Goal: Transaction & Acquisition: Download file/media

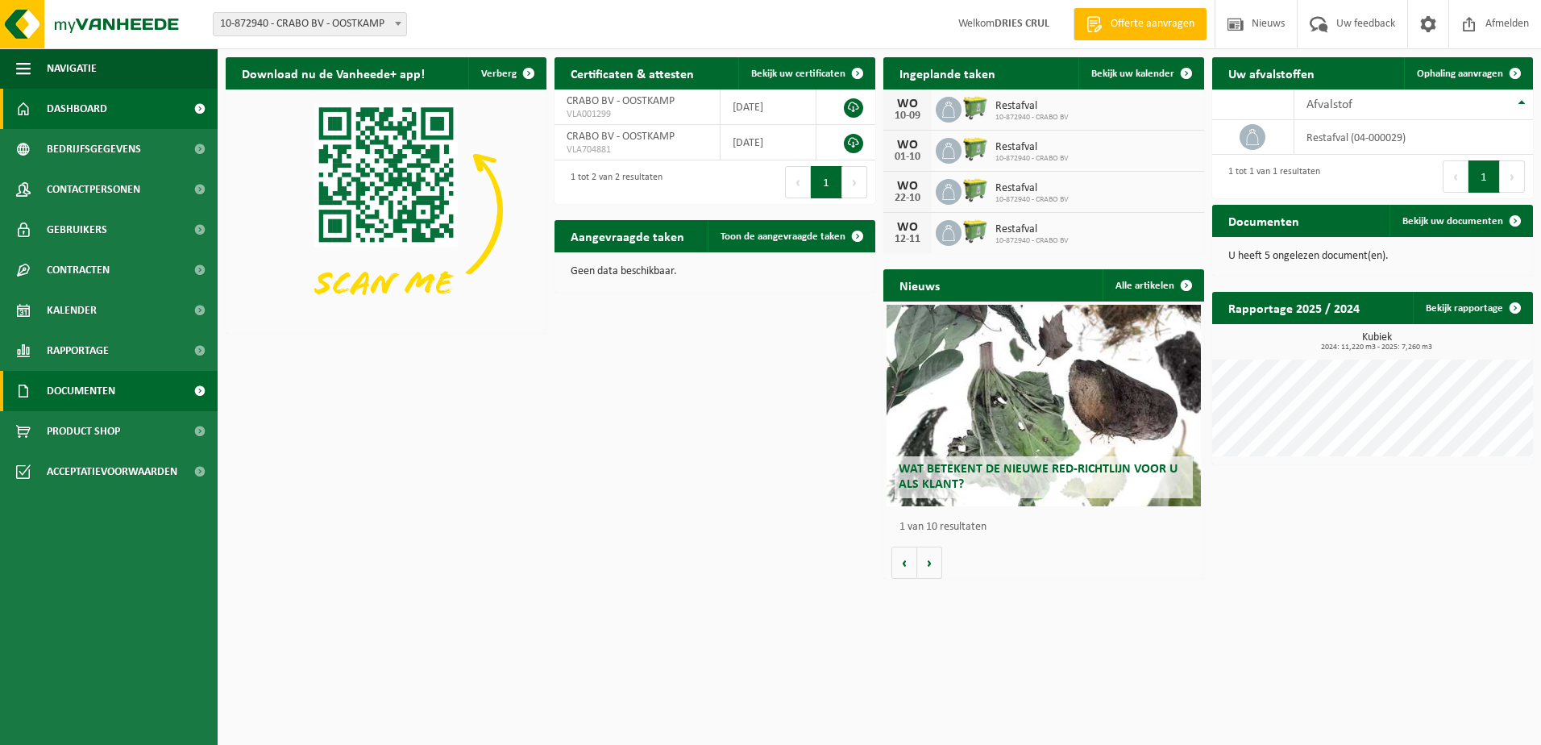
click at [85, 400] on span "Documenten" at bounding box center [81, 391] width 69 height 40
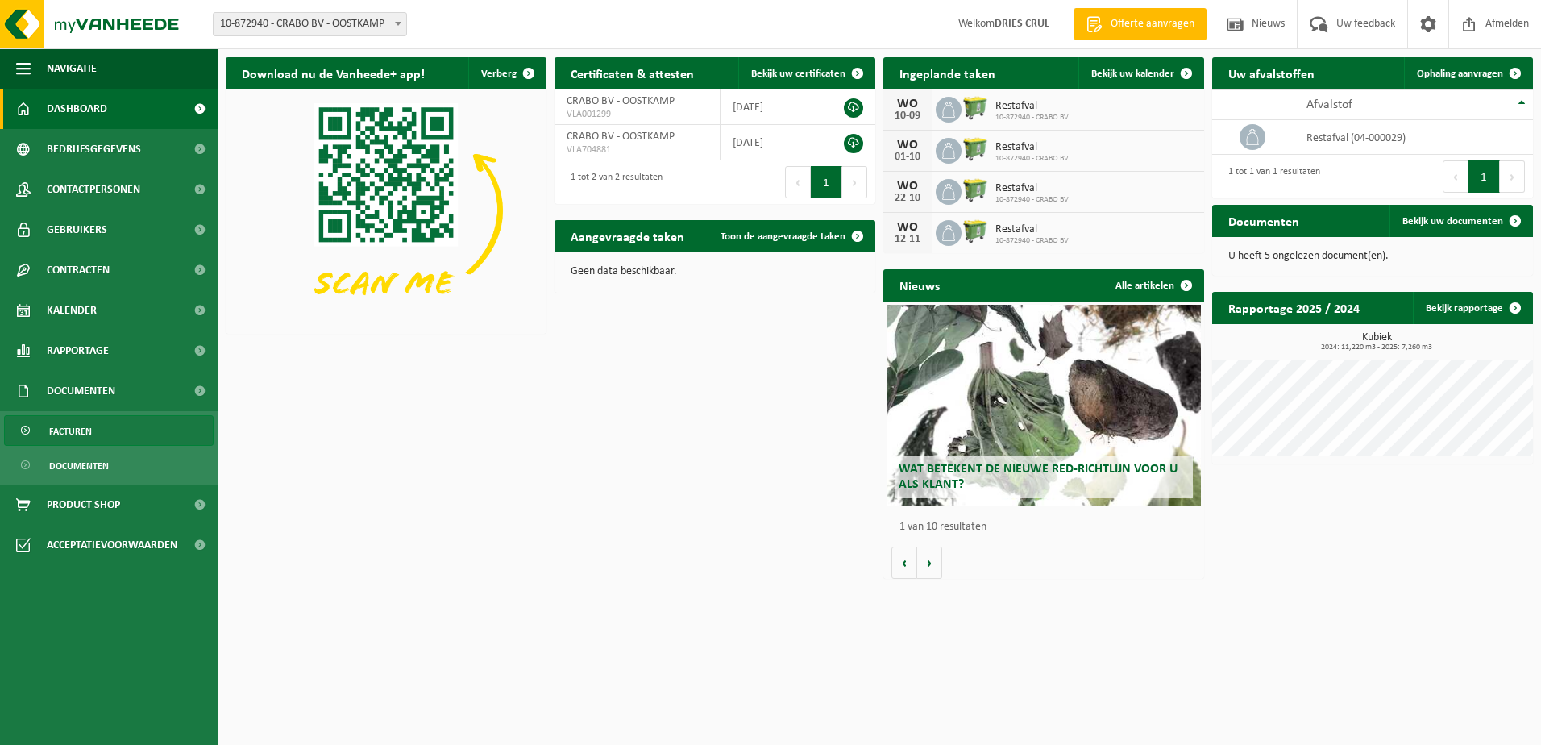
click at [85, 437] on span "Facturen" at bounding box center [70, 431] width 43 height 31
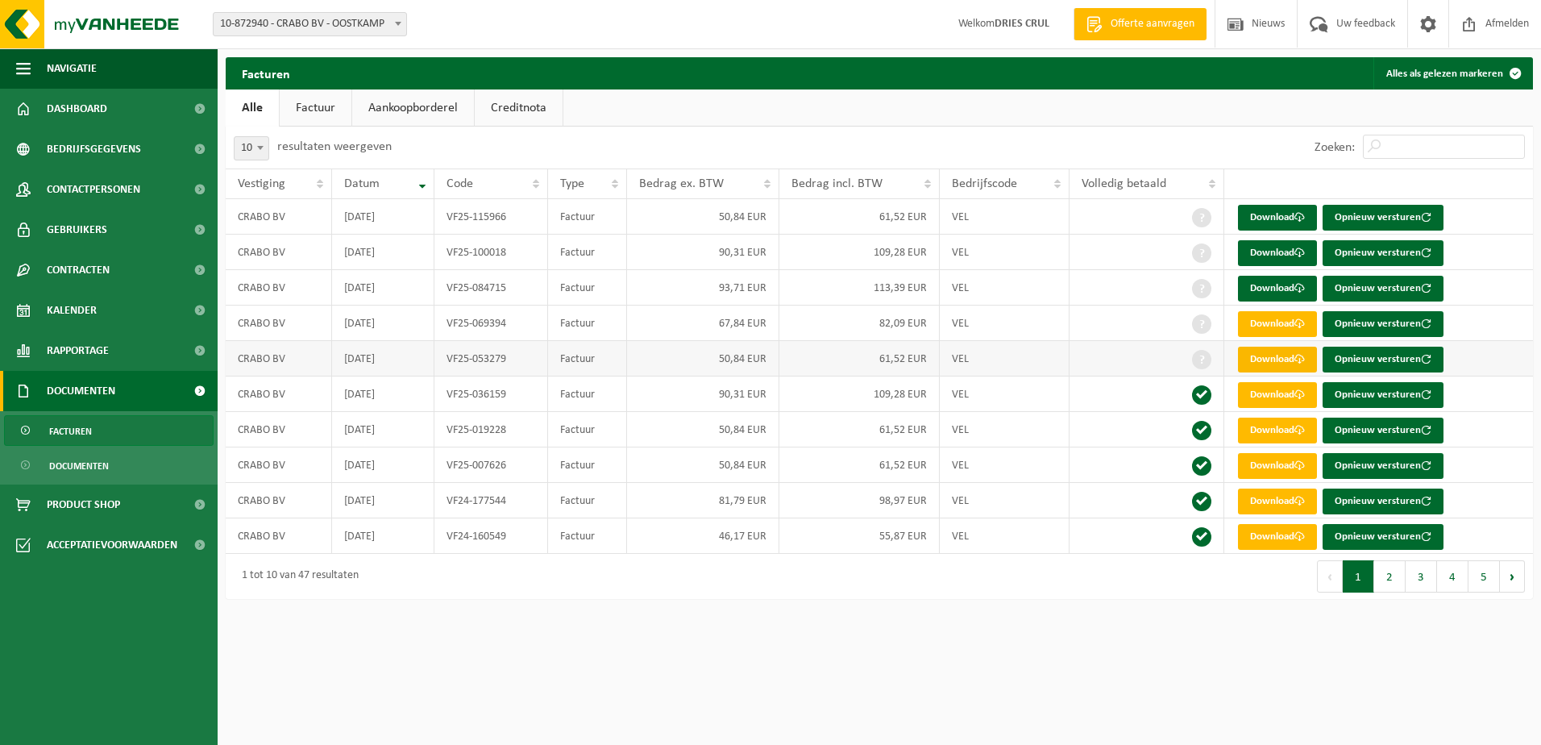
click at [1271, 360] on link "Download" at bounding box center [1277, 360] width 79 height 26
click at [1271, 322] on link "Download" at bounding box center [1277, 324] width 79 height 26
click at [1267, 286] on link "Download" at bounding box center [1277, 289] width 79 height 26
click at [1259, 248] on link "Download" at bounding box center [1277, 253] width 79 height 26
click at [1254, 211] on link "Download" at bounding box center [1277, 218] width 79 height 26
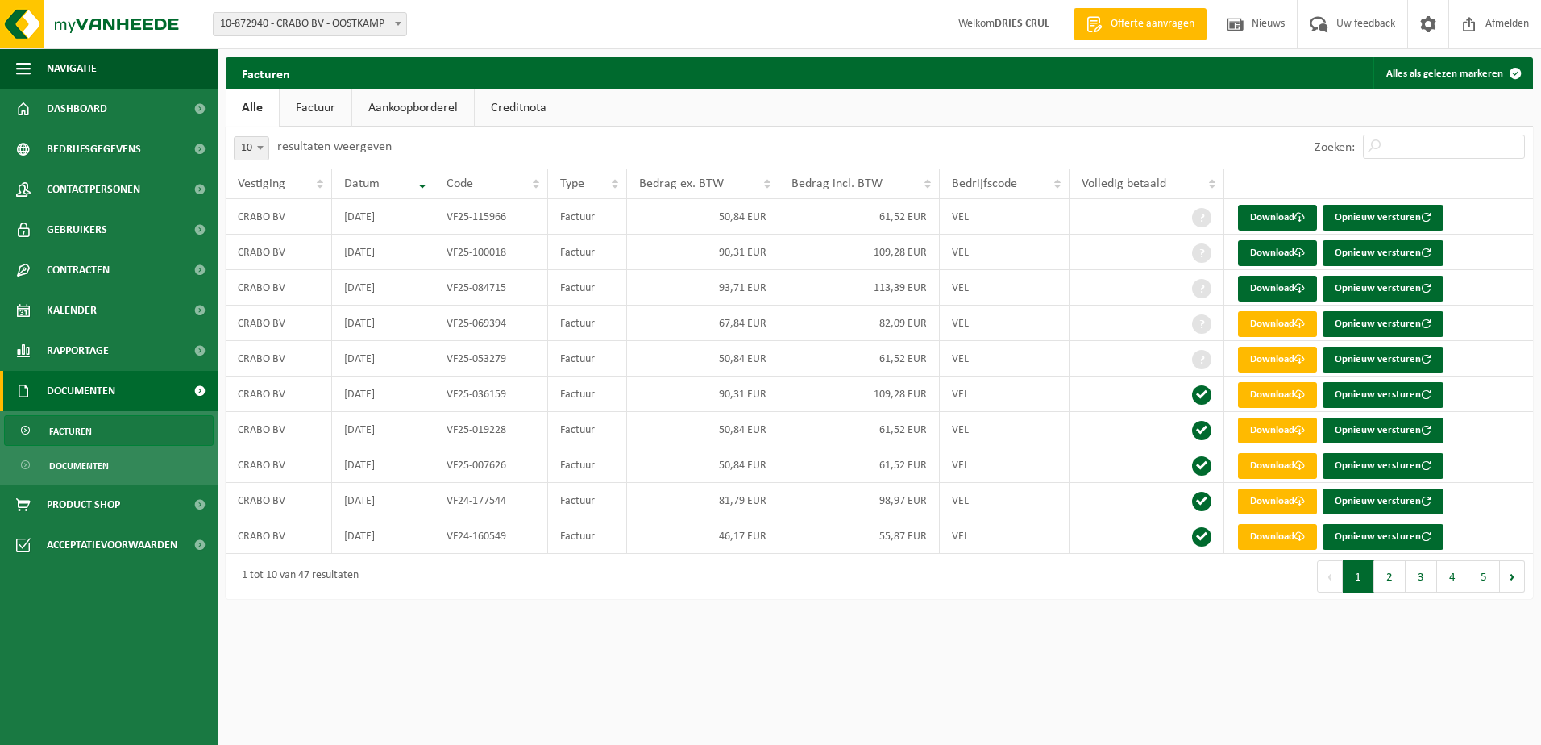
click at [999, 112] on ul "Alle Factuur Aankoopborderel Creditnota" at bounding box center [880, 107] width 1308 height 37
click at [1254, 216] on link "Download" at bounding box center [1277, 218] width 79 height 26
